Goal: Transaction & Acquisition: Purchase product/service

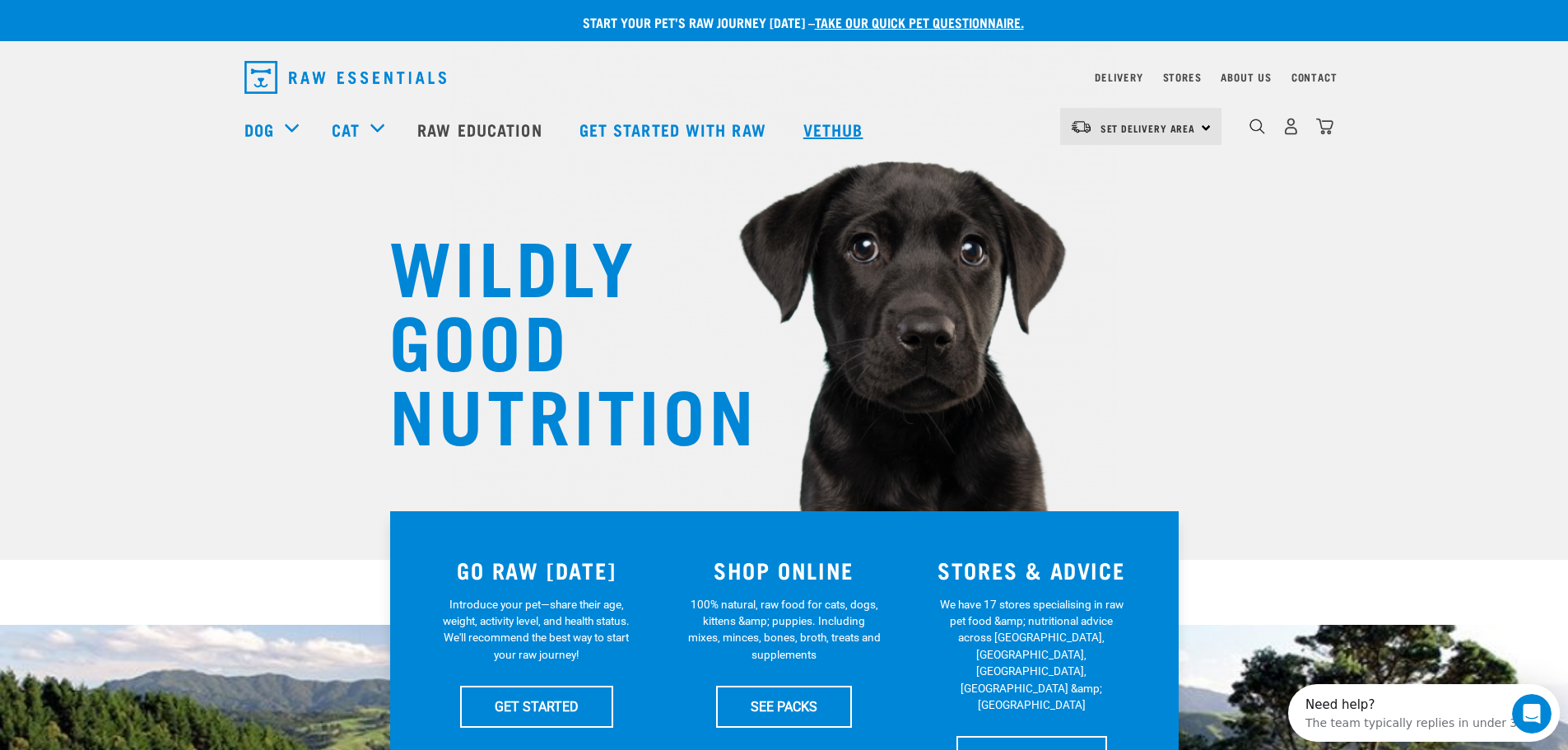
click at [839, 118] on link "Vethub" at bounding box center [836, 129] width 97 height 66
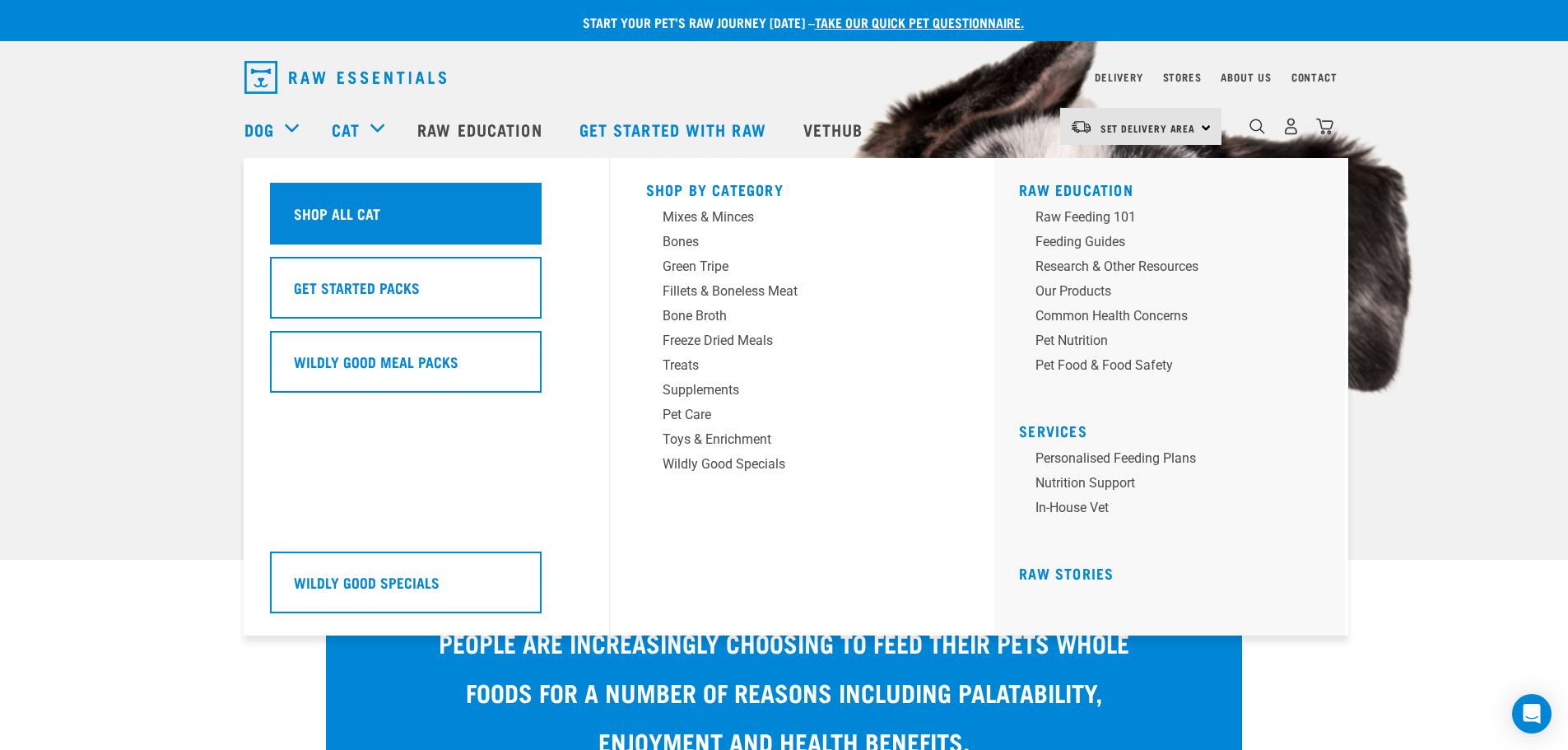
click at [414, 220] on div "Shop All Cat" at bounding box center [406, 213] width 272 height 61
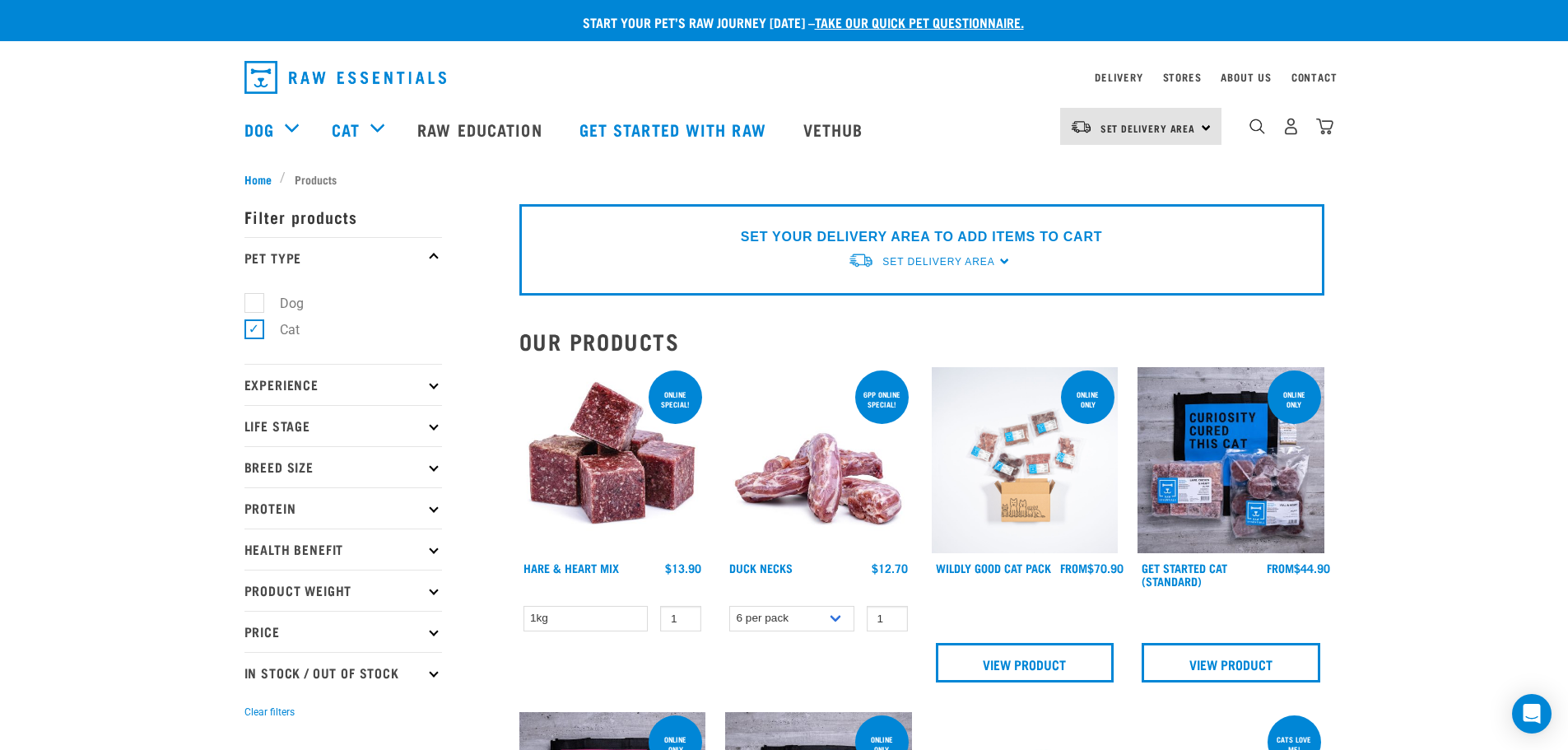
click at [1266, 130] on div "dropdown navigation" at bounding box center [1257, 126] width 17 height 17
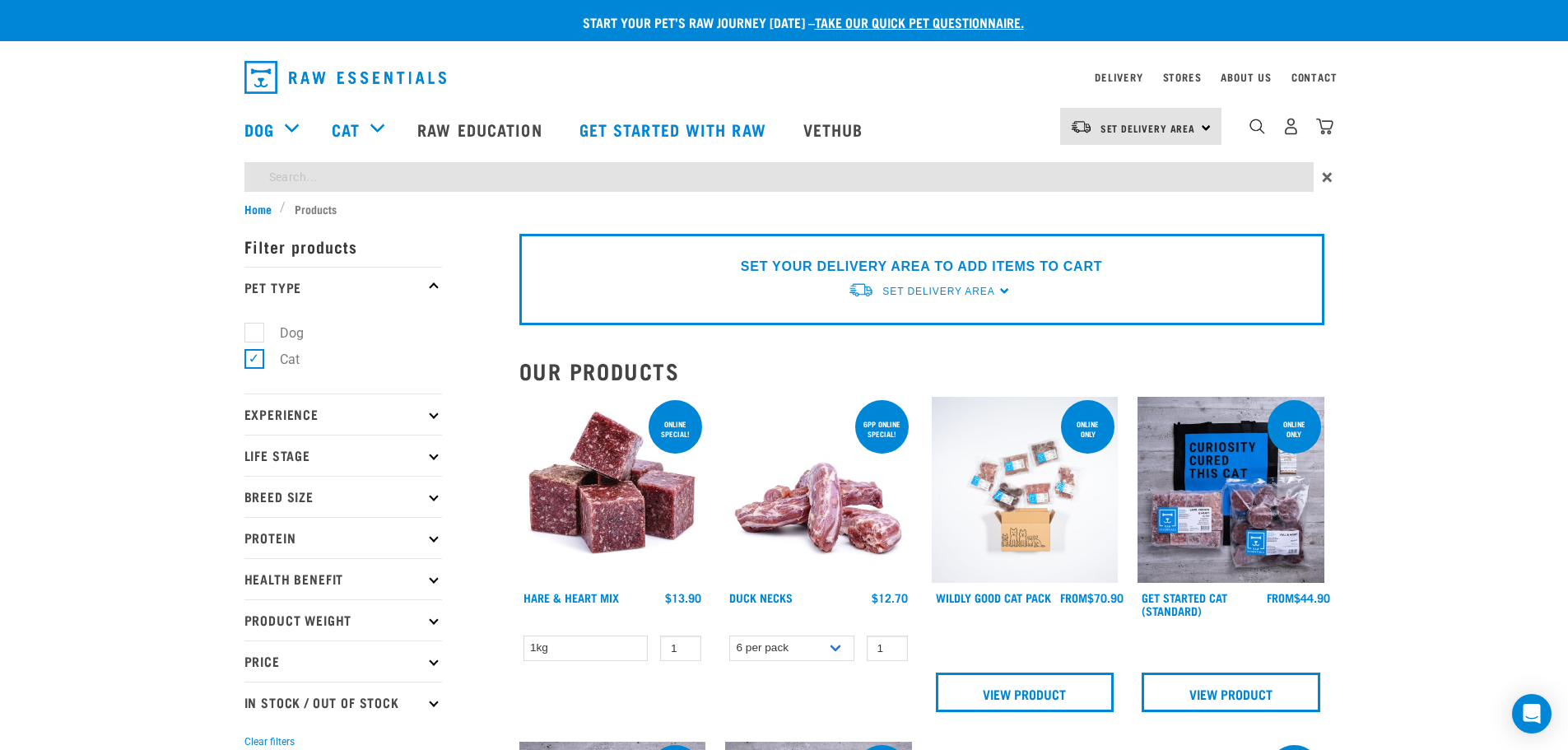
click at [784, 178] on input "search" at bounding box center [778, 177] width 1069 height 29
type input "cmc"
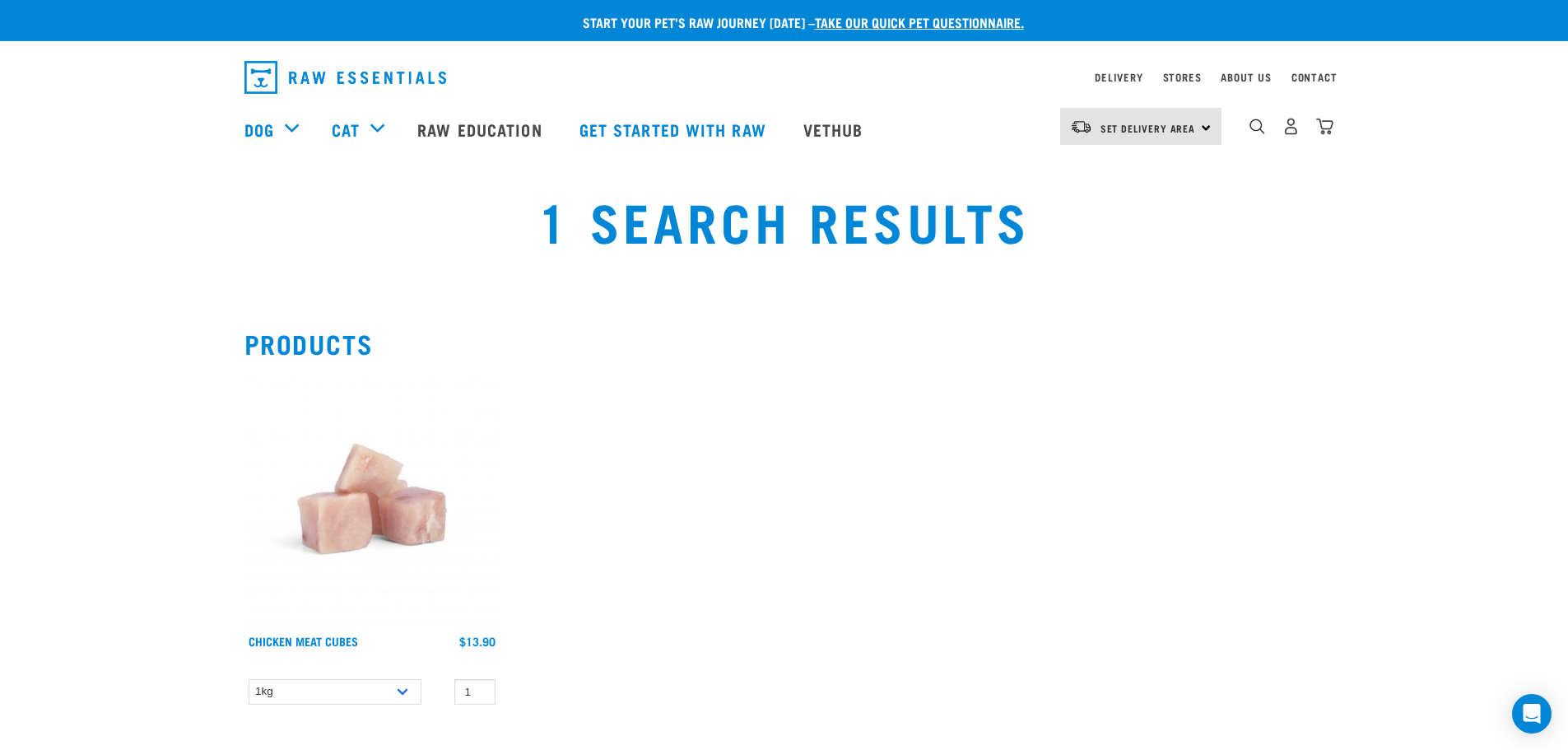
click at [361, 505] on img at bounding box center [371, 499] width 255 height 255
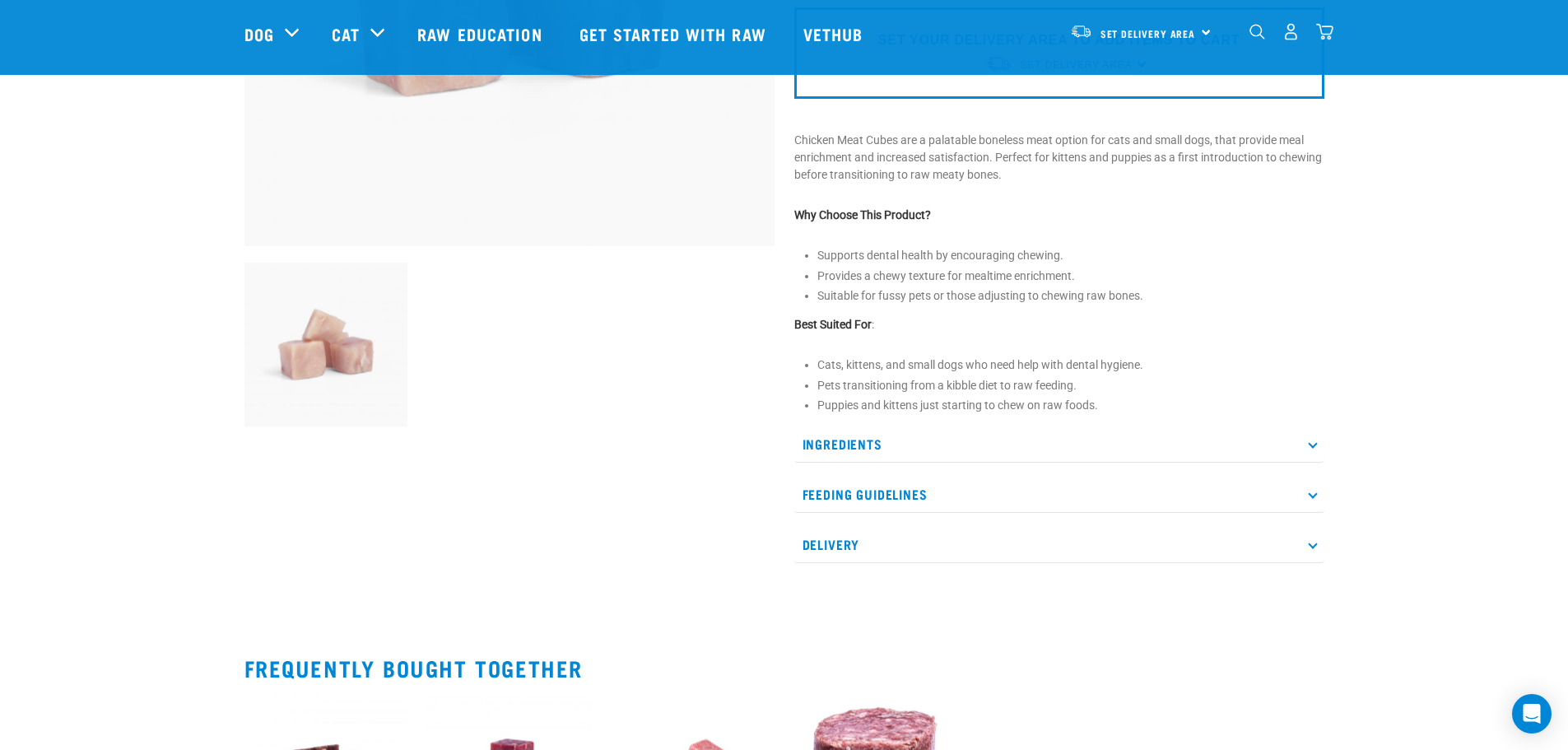
scroll to position [576, 0]
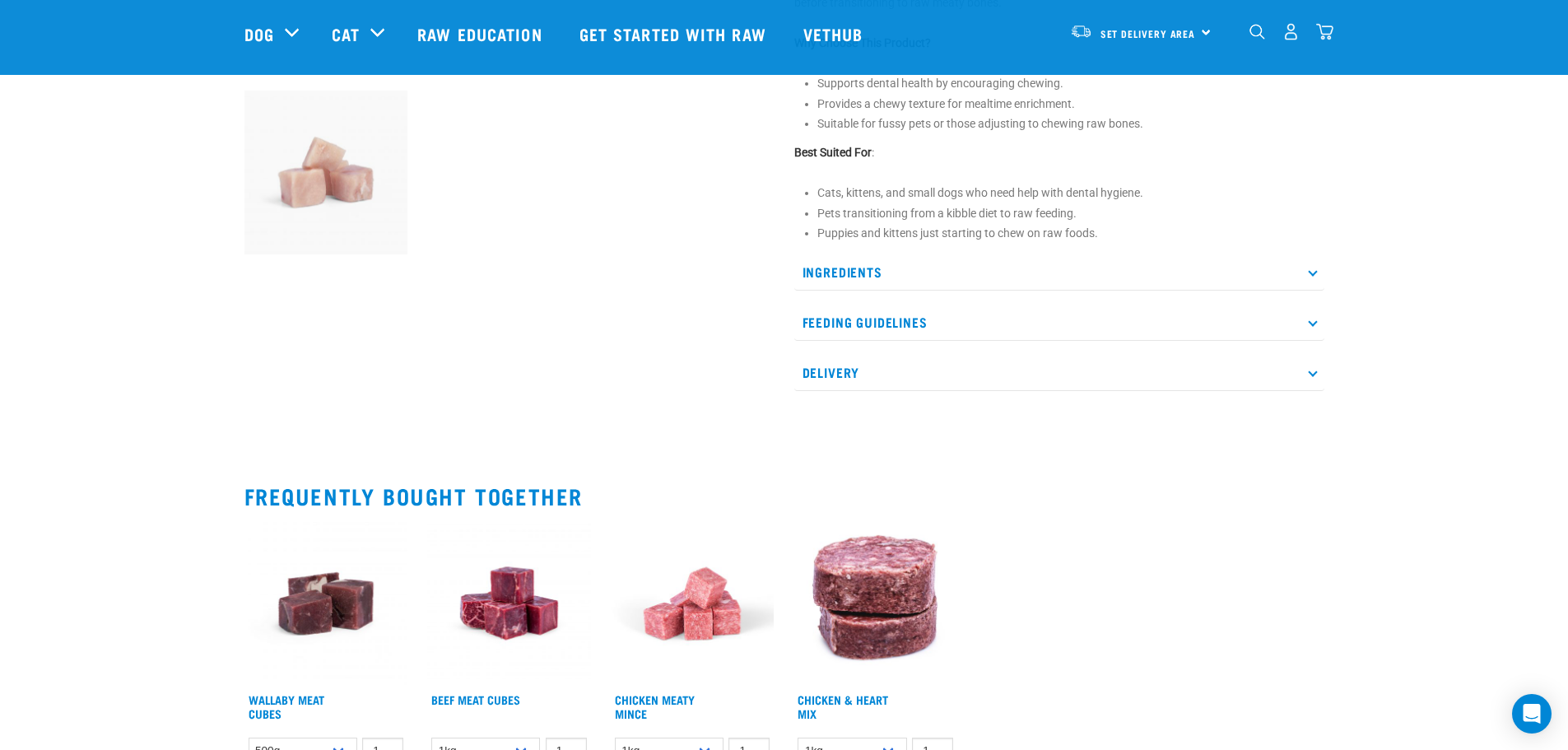
click at [965, 259] on p "Ingredients" at bounding box center [1059, 272] width 530 height 37
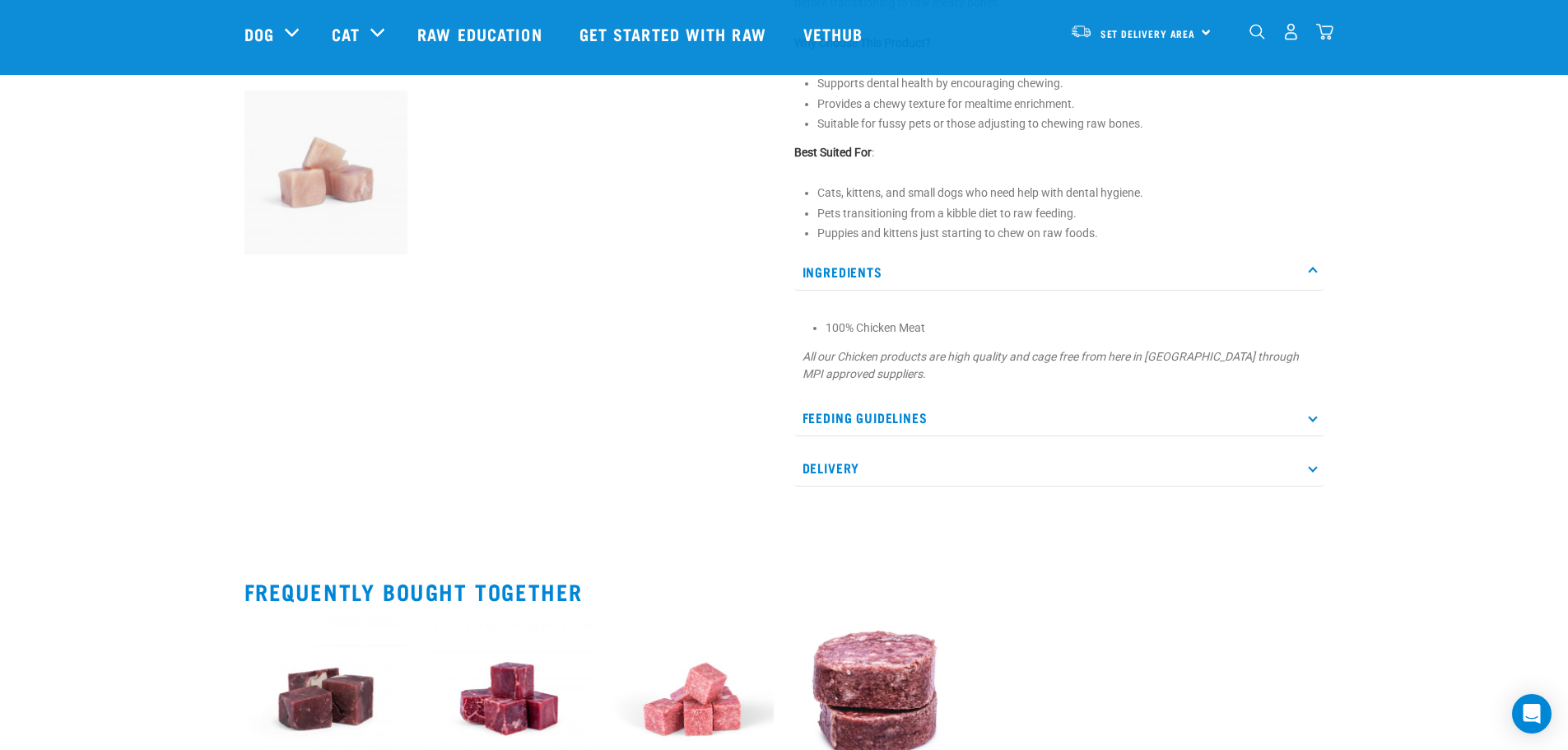
click at [967, 406] on p "Feeding Guidelines" at bounding box center [1059, 417] width 530 height 37
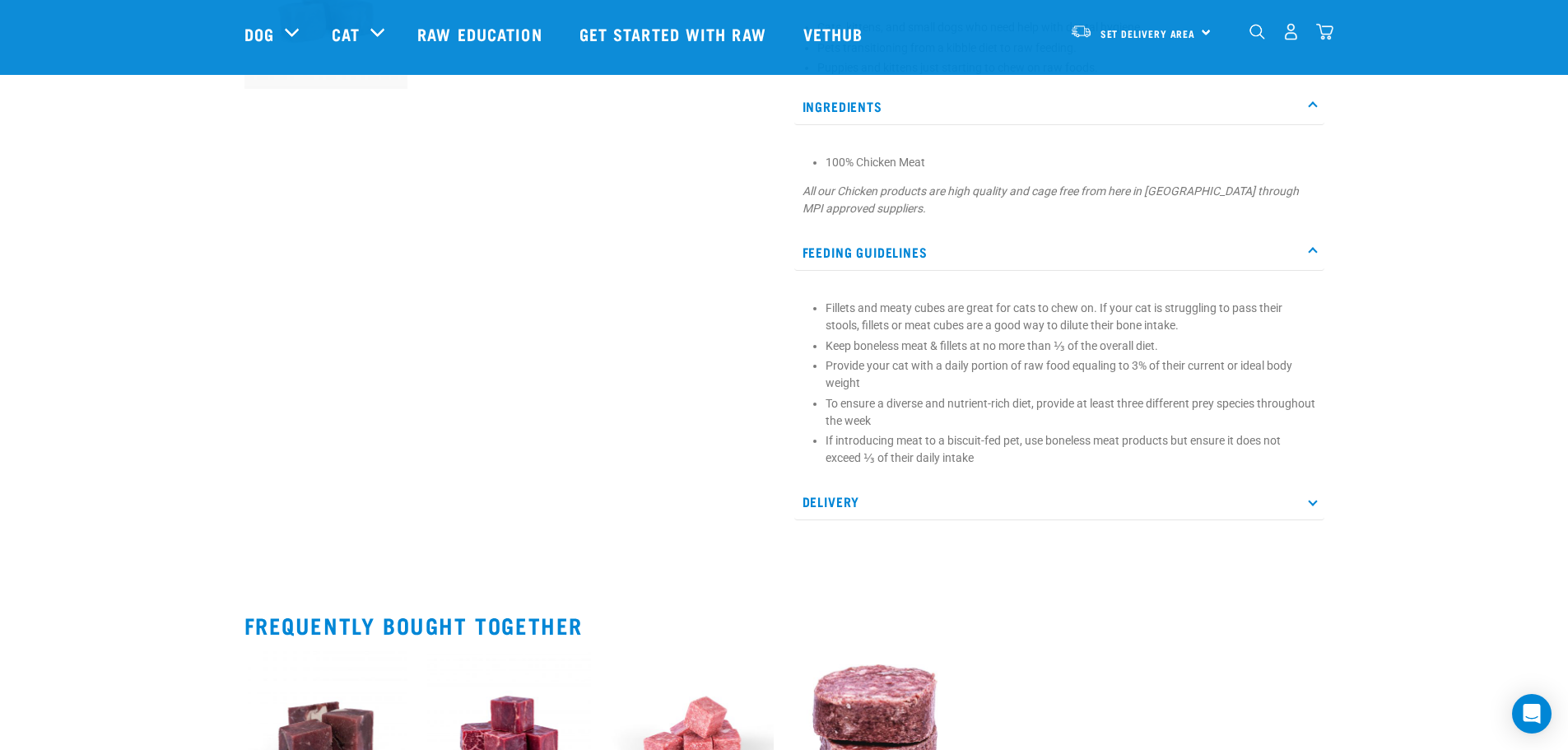
scroll to position [768, 0]
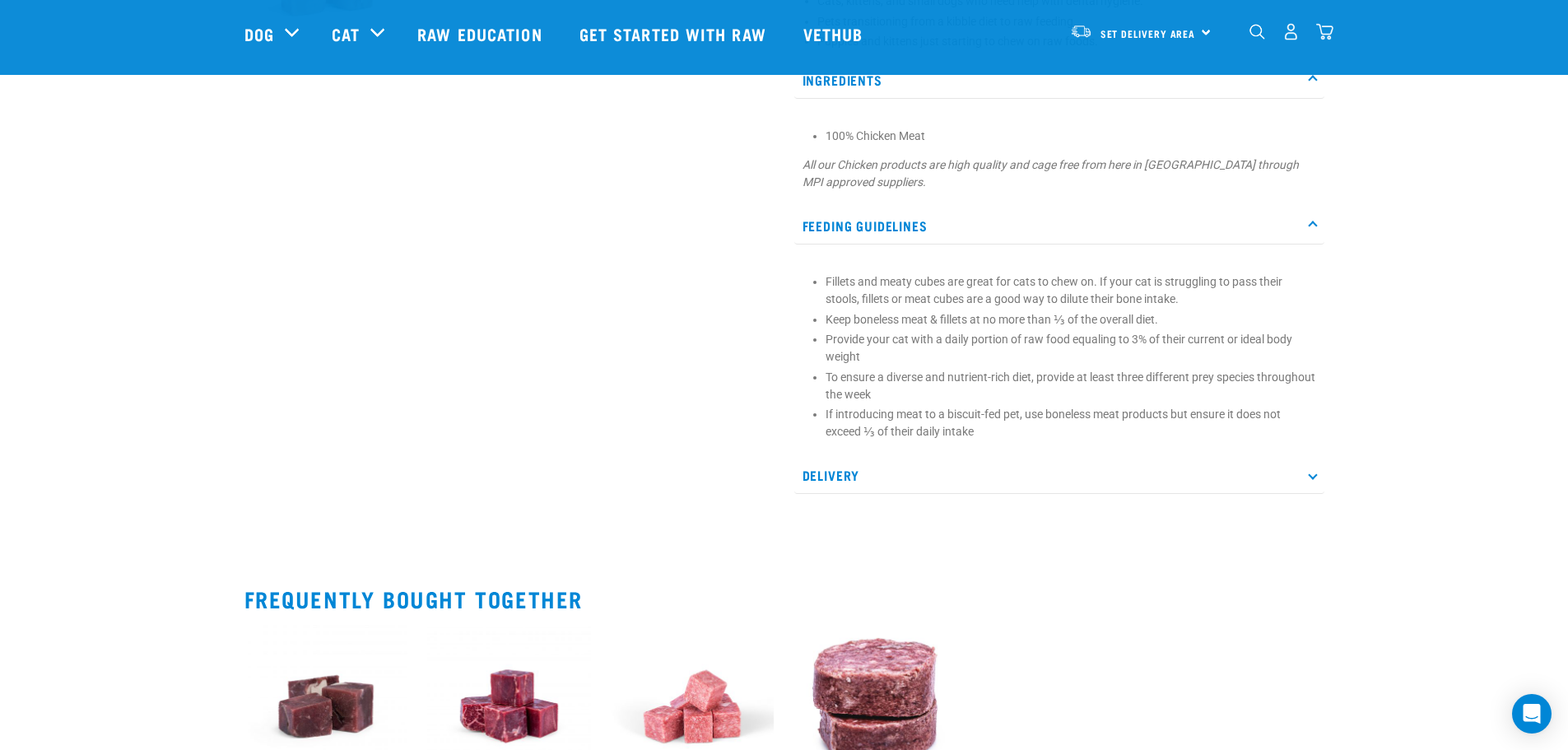
click at [941, 469] on p "Delivery" at bounding box center [1059, 475] width 530 height 37
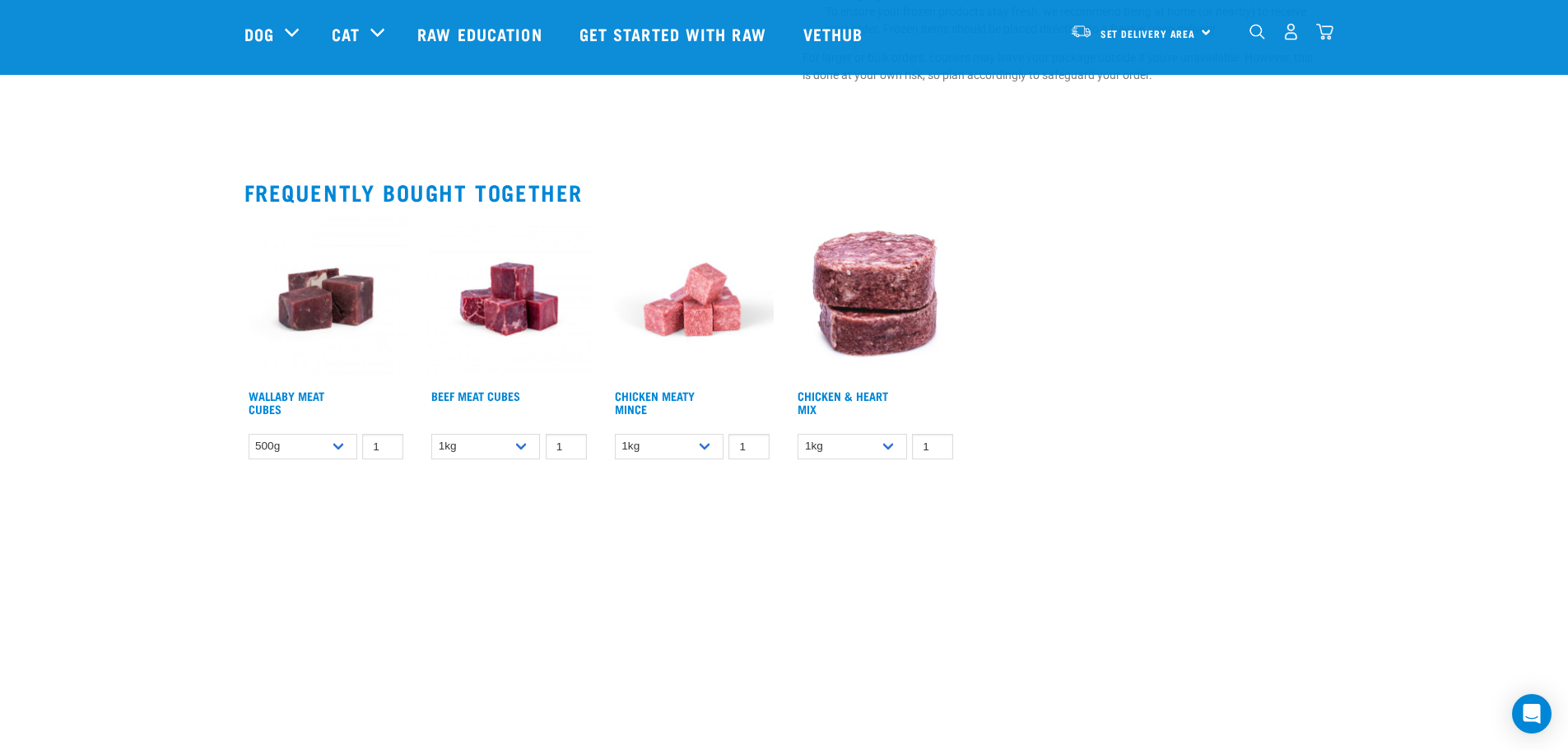
scroll to position [1729, 0]
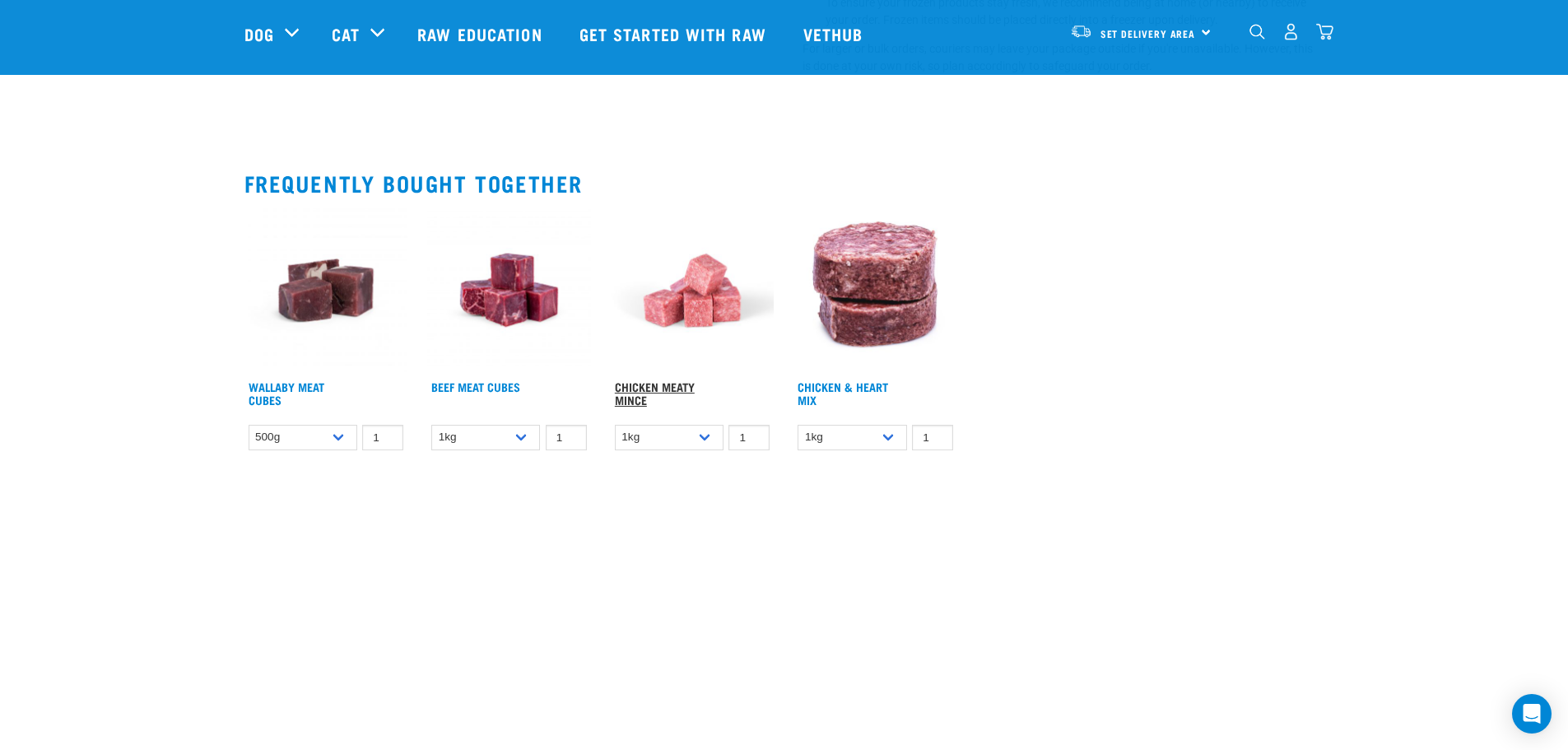
click at [662, 384] on link "Chicken Meaty Mince" at bounding box center [655, 393] width 80 height 19
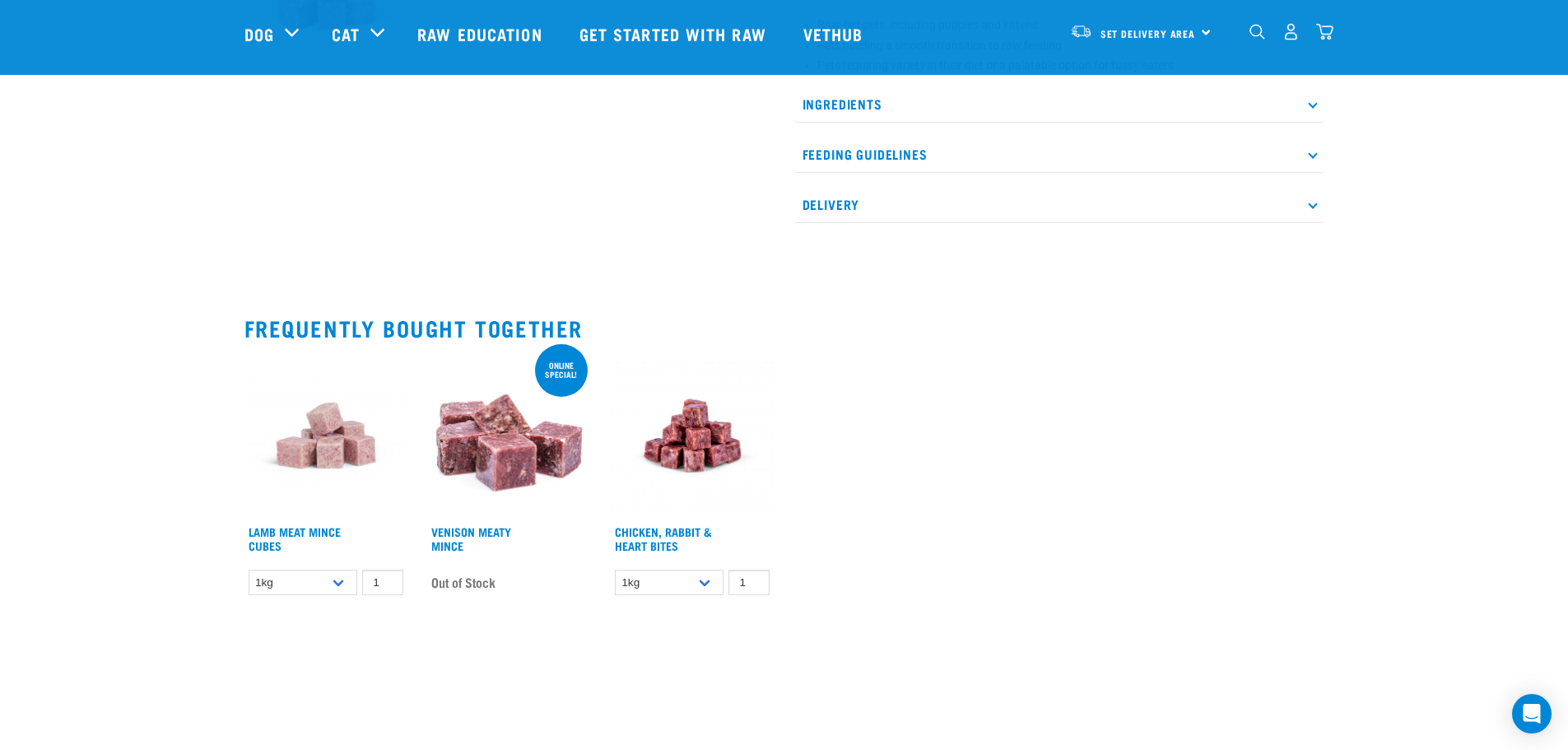
scroll to position [960, 0]
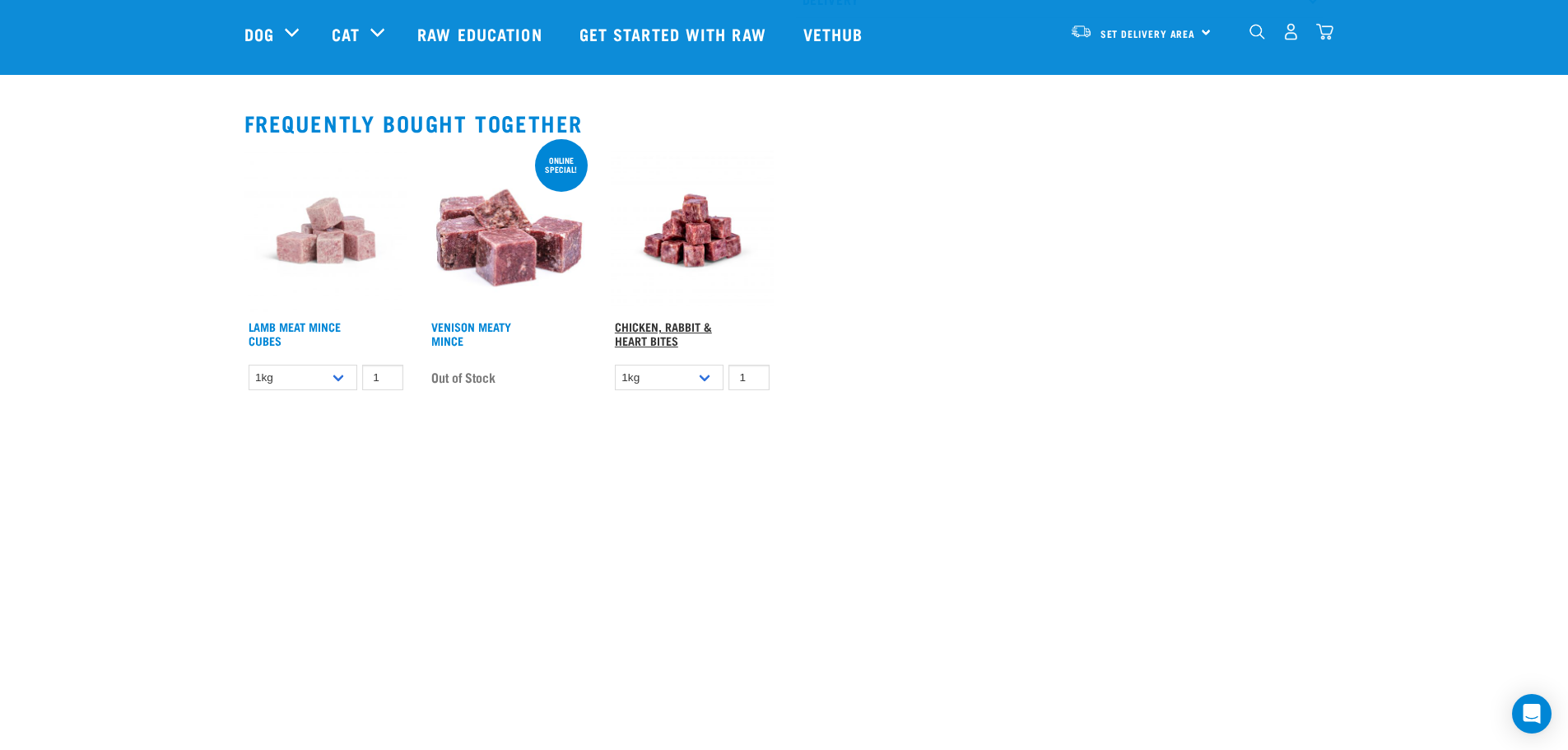
click at [653, 337] on link "Chicken, Rabbit & Heart Bites" at bounding box center [663, 333] width 97 height 19
